Goal: Transaction & Acquisition: Purchase product/service

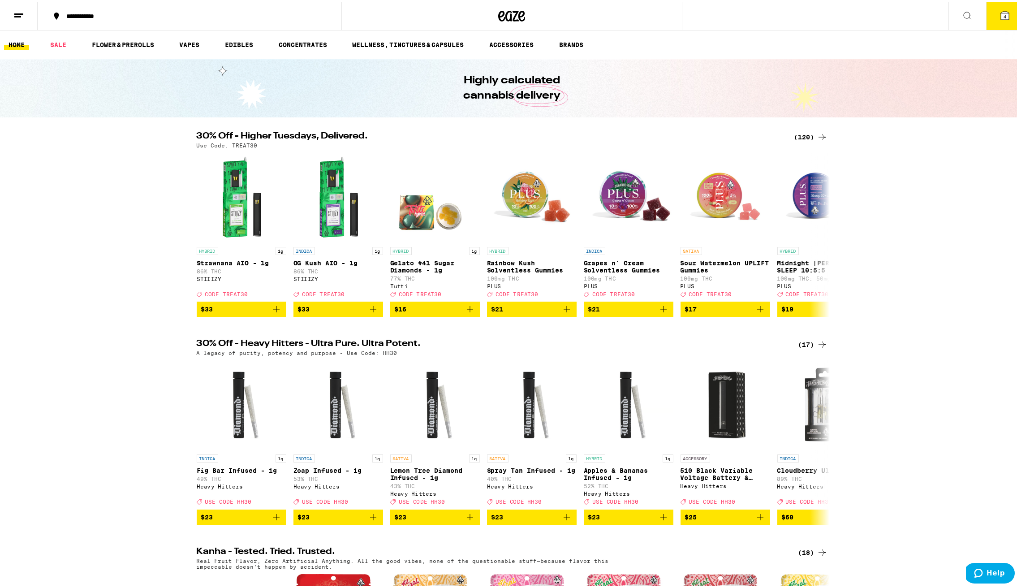
click at [810, 134] on div "(120)" at bounding box center [810, 135] width 33 height 11
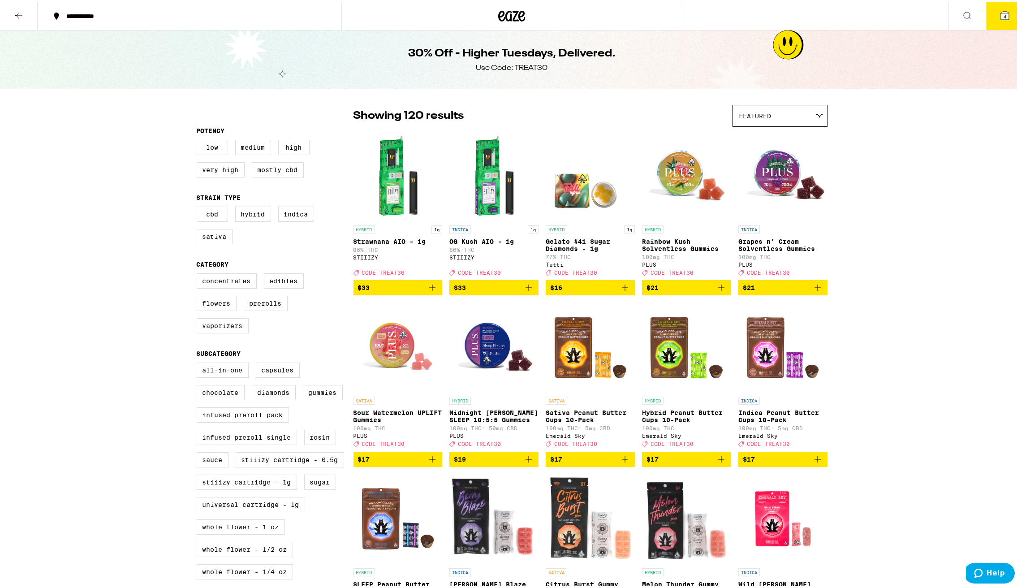
click at [219, 332] on label "Vaporizers" at bounding box center [223, 323] width 52 height 15
click at [199, 273] on input "Vaporizers" at bounding box center [198, 273] width 0 height 0
checkbox input "true"
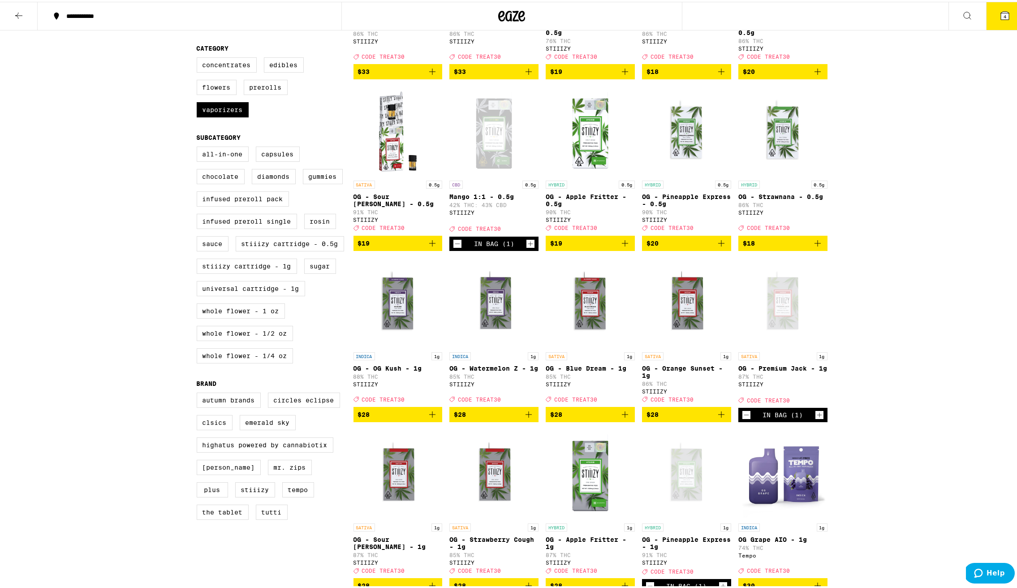
scroll to position [280, 0]
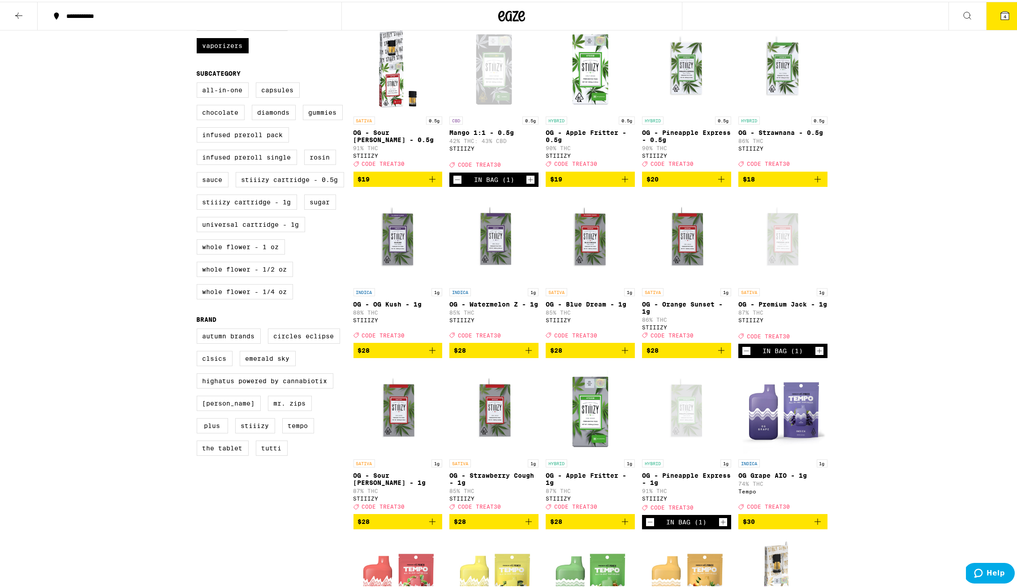
click at [1003, 16] on icon at bounding box center [1005, 14] width 11 height 11
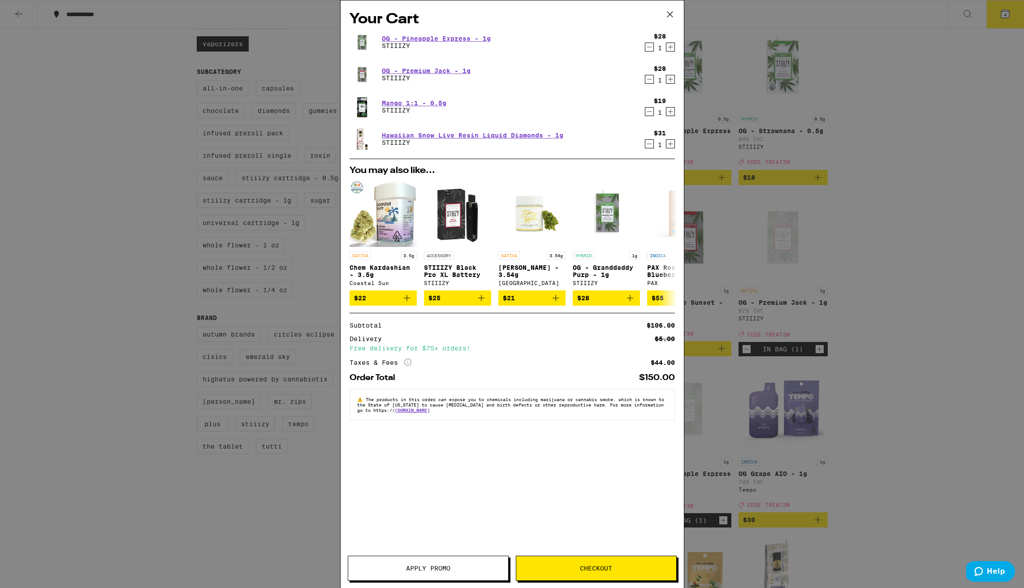
click at [430, 563] on button "Apply Promo" at bounding box center [428, 568] width 161 height 25
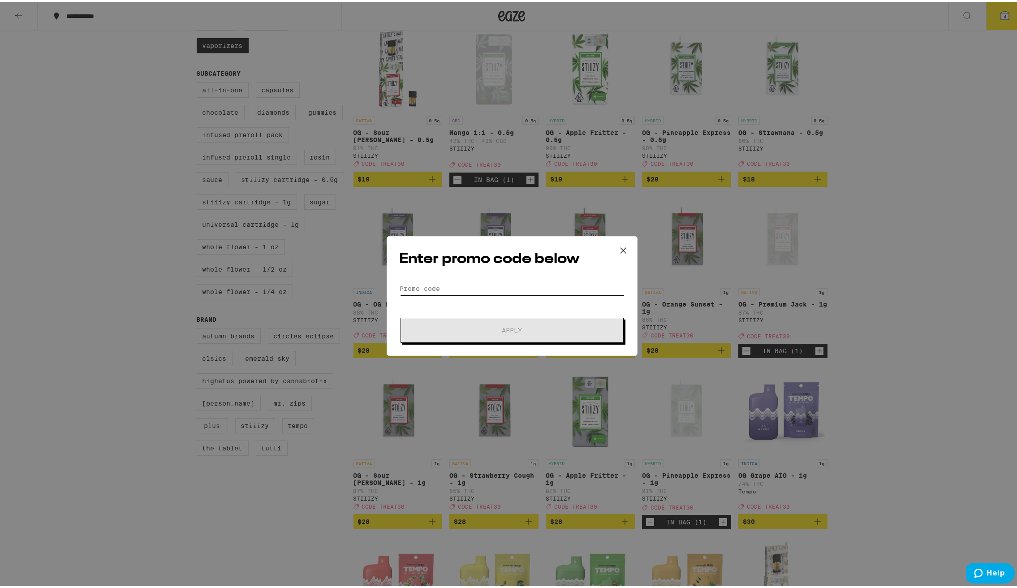
click at [465, 291] on input "Promo Code" at bounding box center [512, 286] width 225 height 13
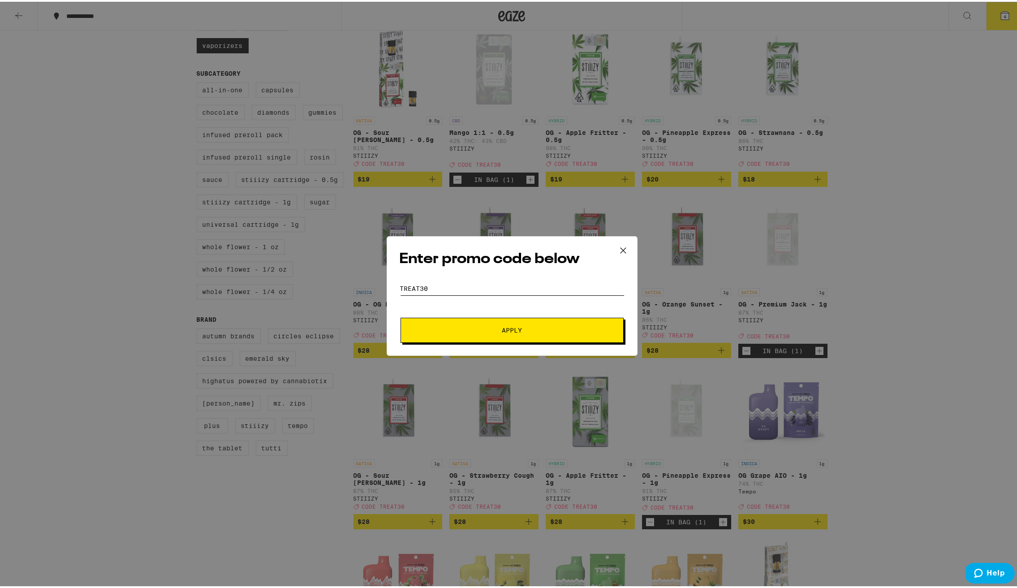
type input "treat30"
click at [485, 329] on span "Apply" at bounding box center [511, 328] width 161 height 6
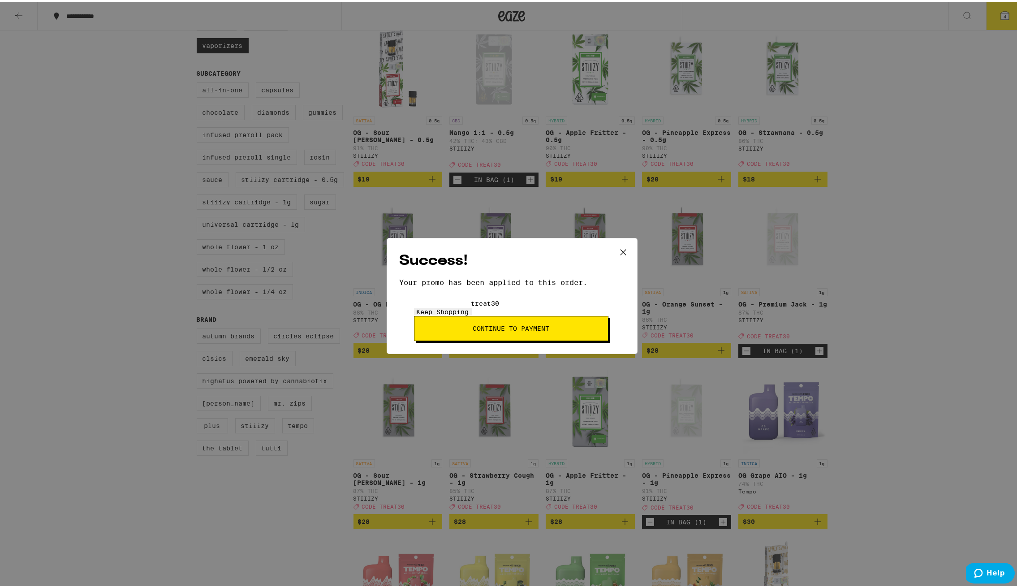
click at [523, 319] on button "Continue to payment" at bounding box center [511, 326] width 194 height 25
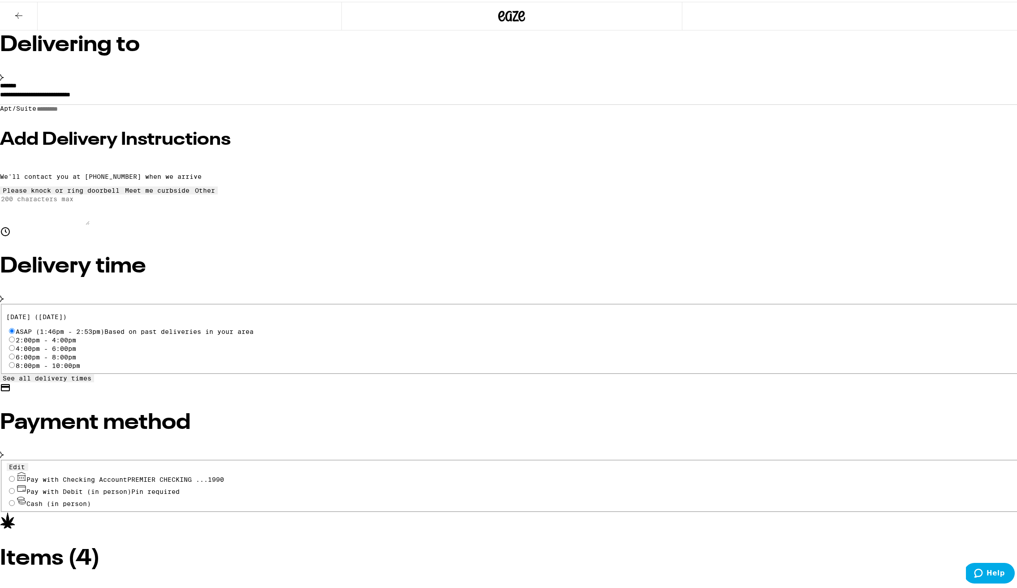
scroll to position [77, 0]
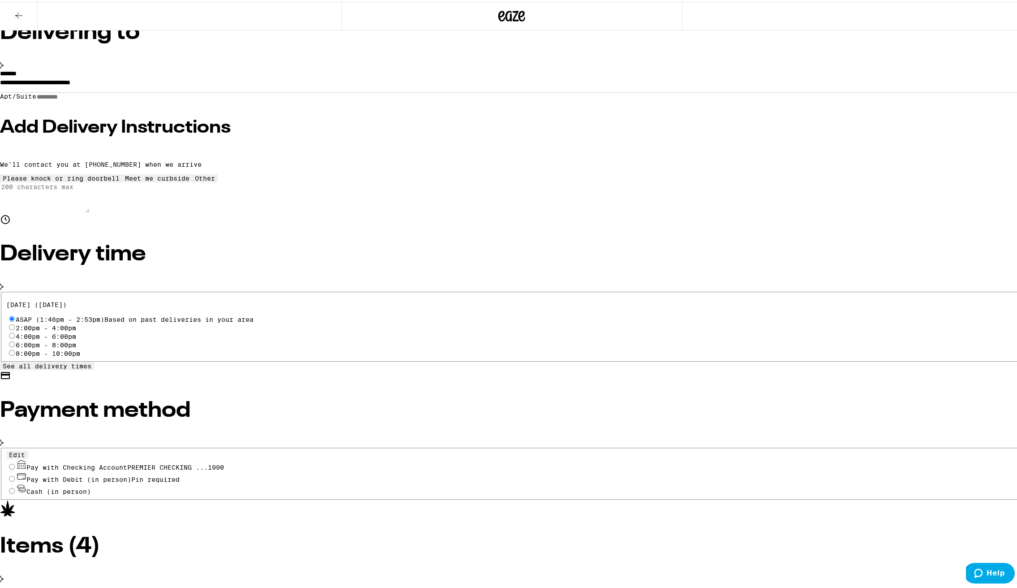
click at [15, 486] on input "Cash (in person)" at bounding box center [12, 489] width 6 height 6
radio input "true"
click at [505, 17] on icon at bounding box center [511, 14] width 13 height 11
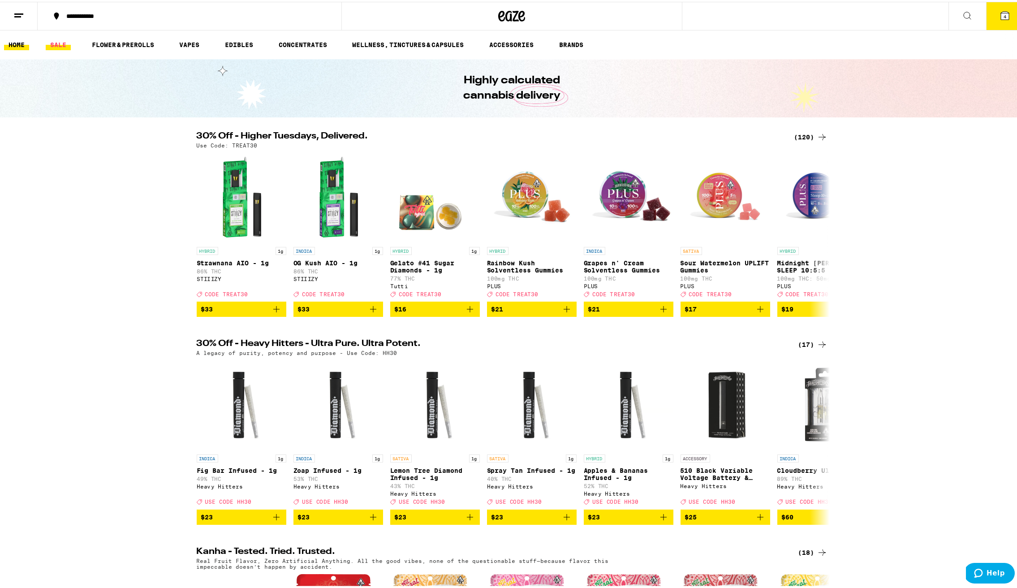
click at [59, 45] on link "SALE" at bounding box center [58, 43] width 25 height 11
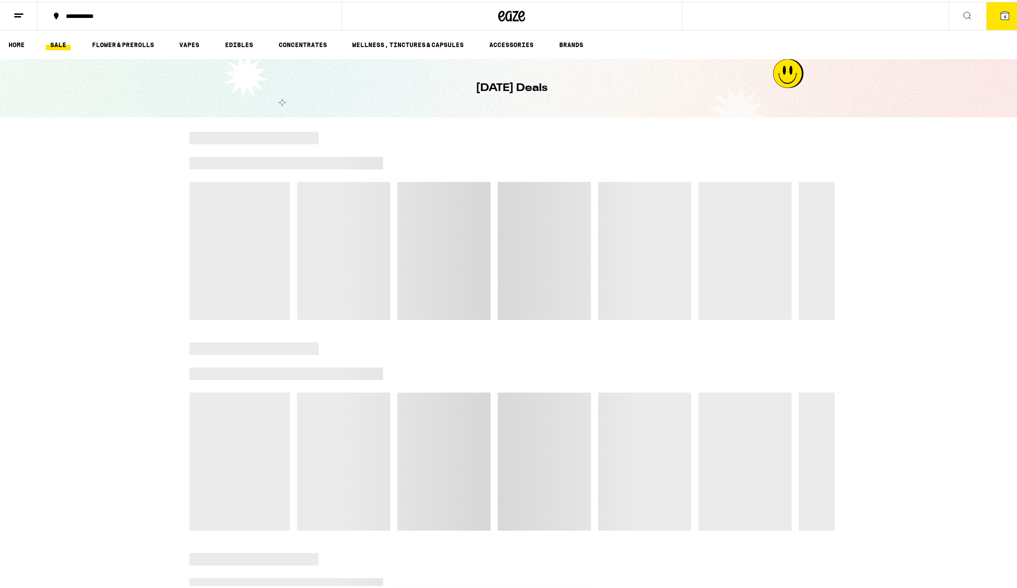
click at [799, 135] on div at bounding box center [577, 136] width 516 height 13
click at [806, 135] on div at bounding box center [577, 136] width 516 height 13
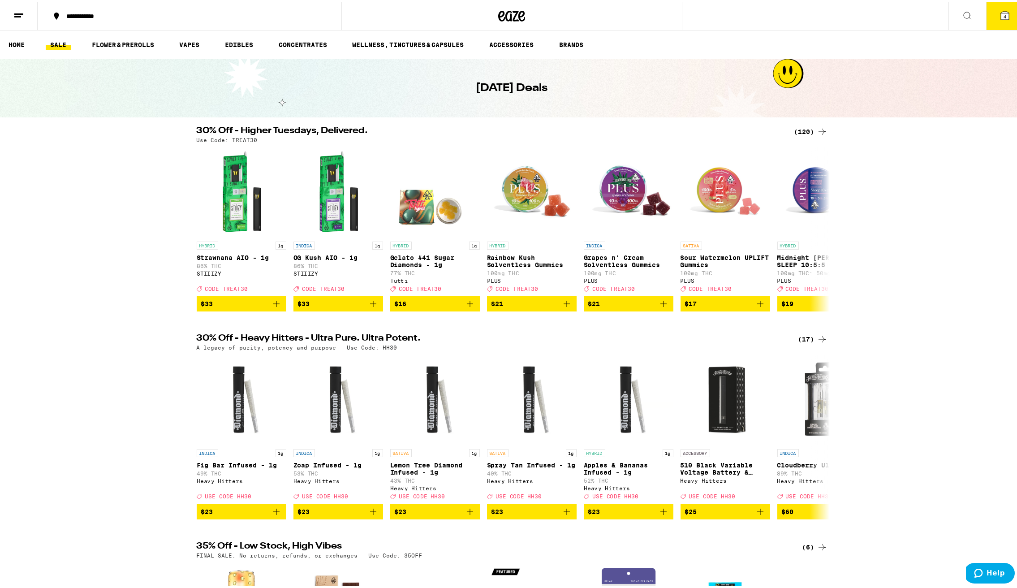
click at [806, 130] on div "(120)" at bounding box center [810, 130] width 33 height 11
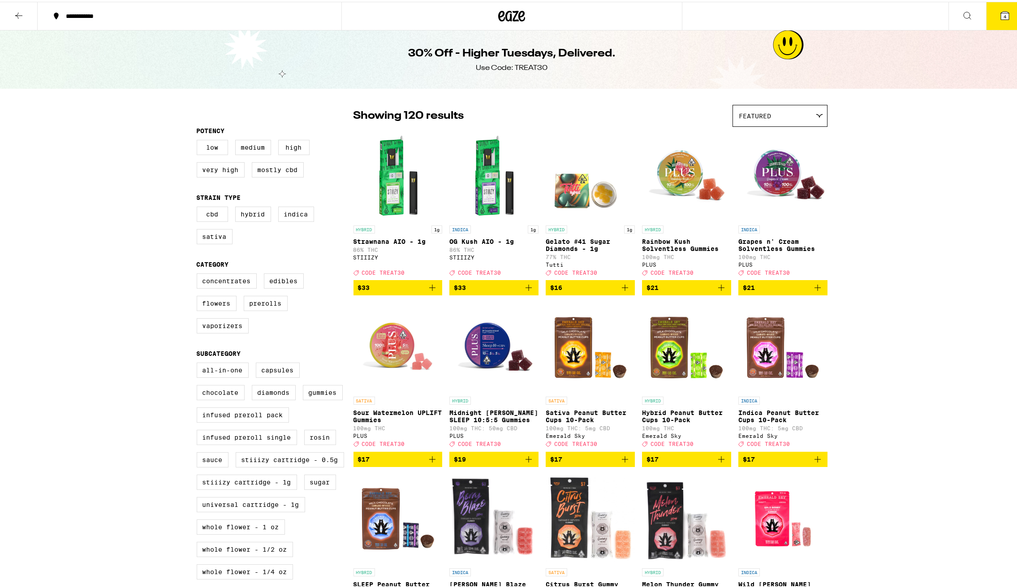
click at [512, 10] on icon at bounding box center [511, 14] width 13 height 11
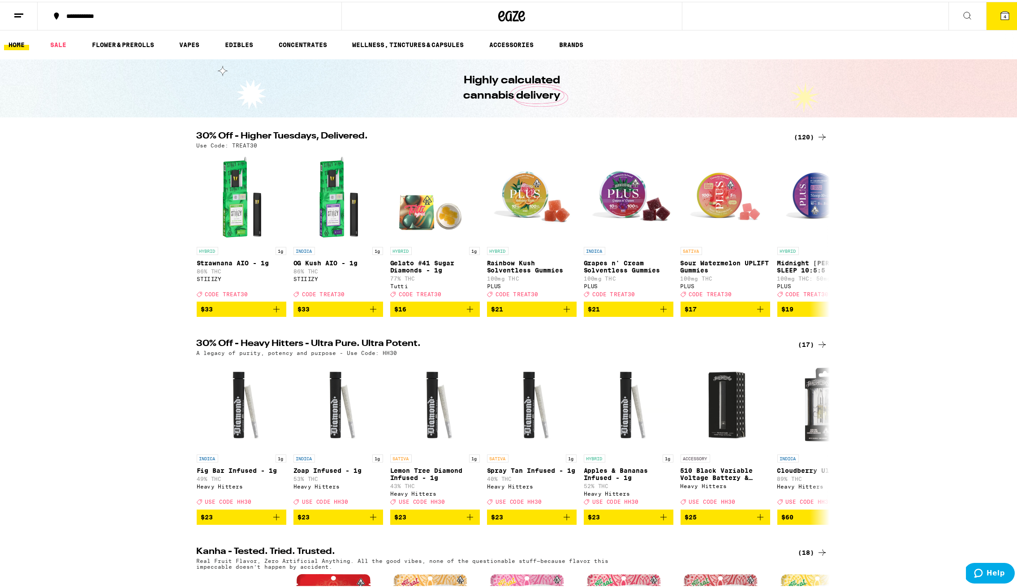
click at [798, 135] on div "(120)" at bounding box center [810, 135] width 33 height 11
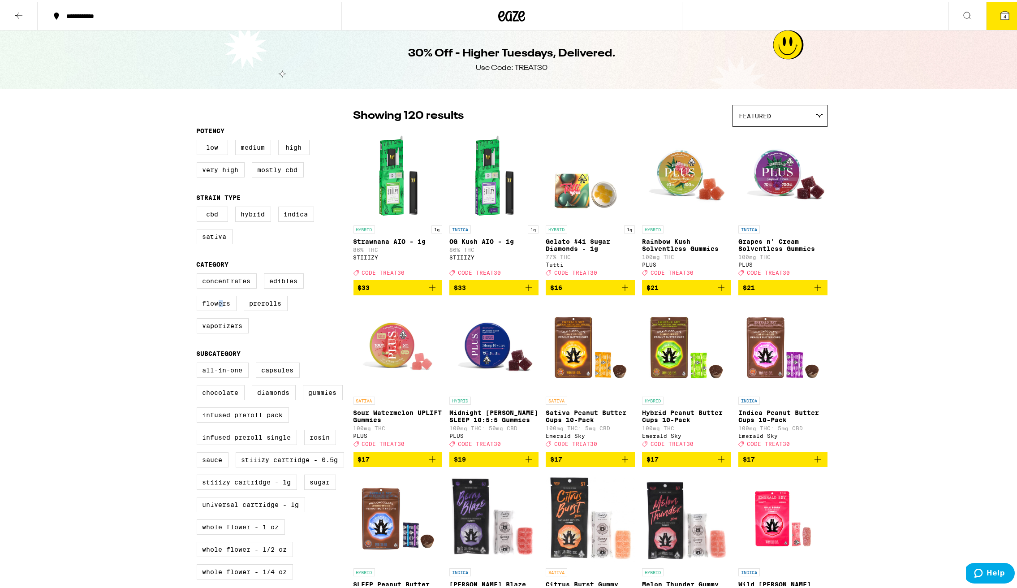
click at [217, 309] on label "Flowers" at bounding box center [217, 301] width 40 height 15
click at [199, 273] on input "Flowers" at bounding box center [198, 273] width 0 height 0
checkbox input "true"
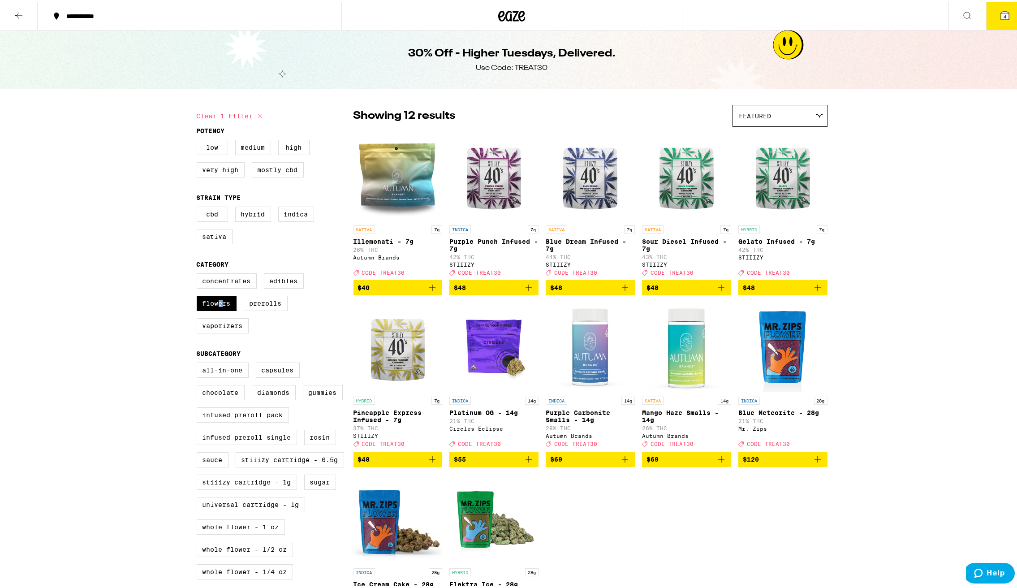
click at [1000, 18] on icon at bounding box center [1005, 14] width 11 height 11
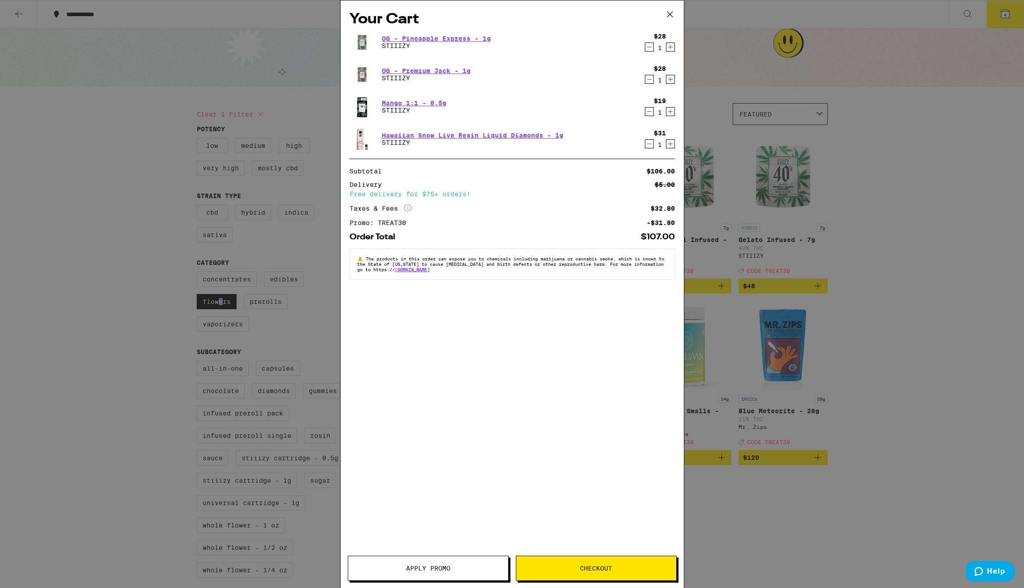
click at [551, 569] on span "Checkout" at bounding box center [596, 568] width 160 height 6
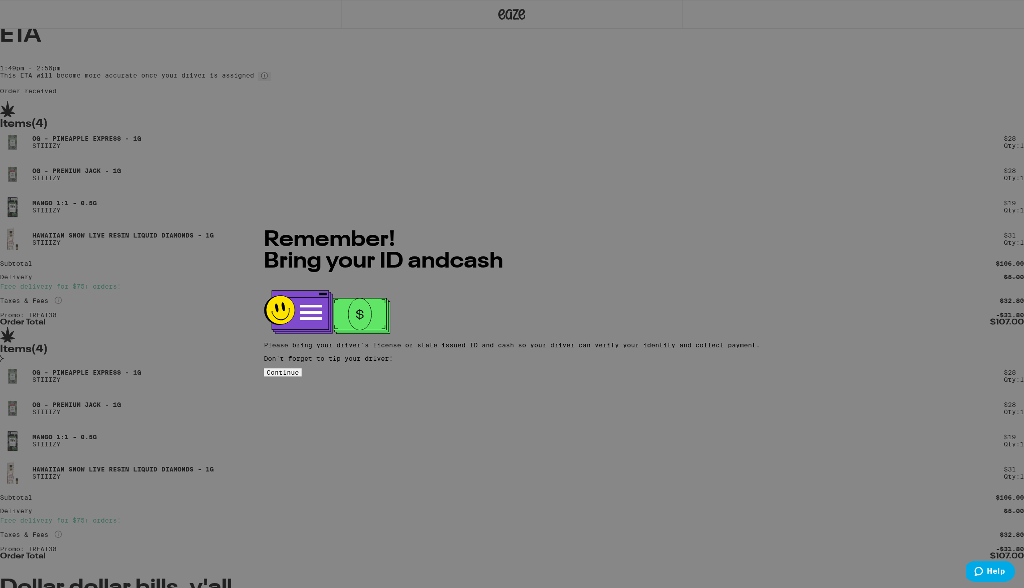
click at [302, 368] on button "Continue" at bounding box center [283, 372] width 38 height 8
